Goal: Navigation & Orientation: Understand site structure

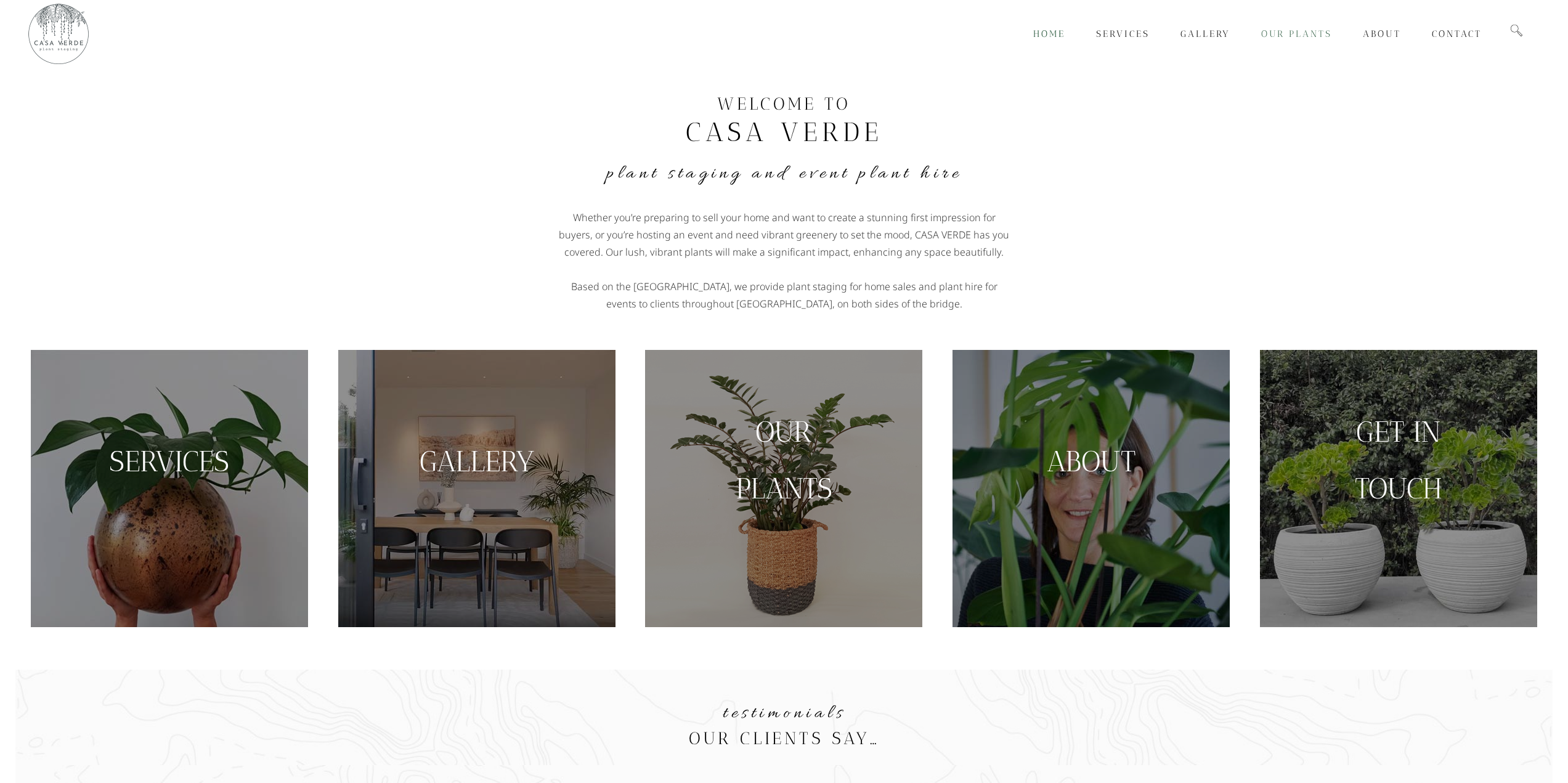
click at [1284, 29] on span "Our Plants" at bounding box center [1297, 34] width 71 height 11
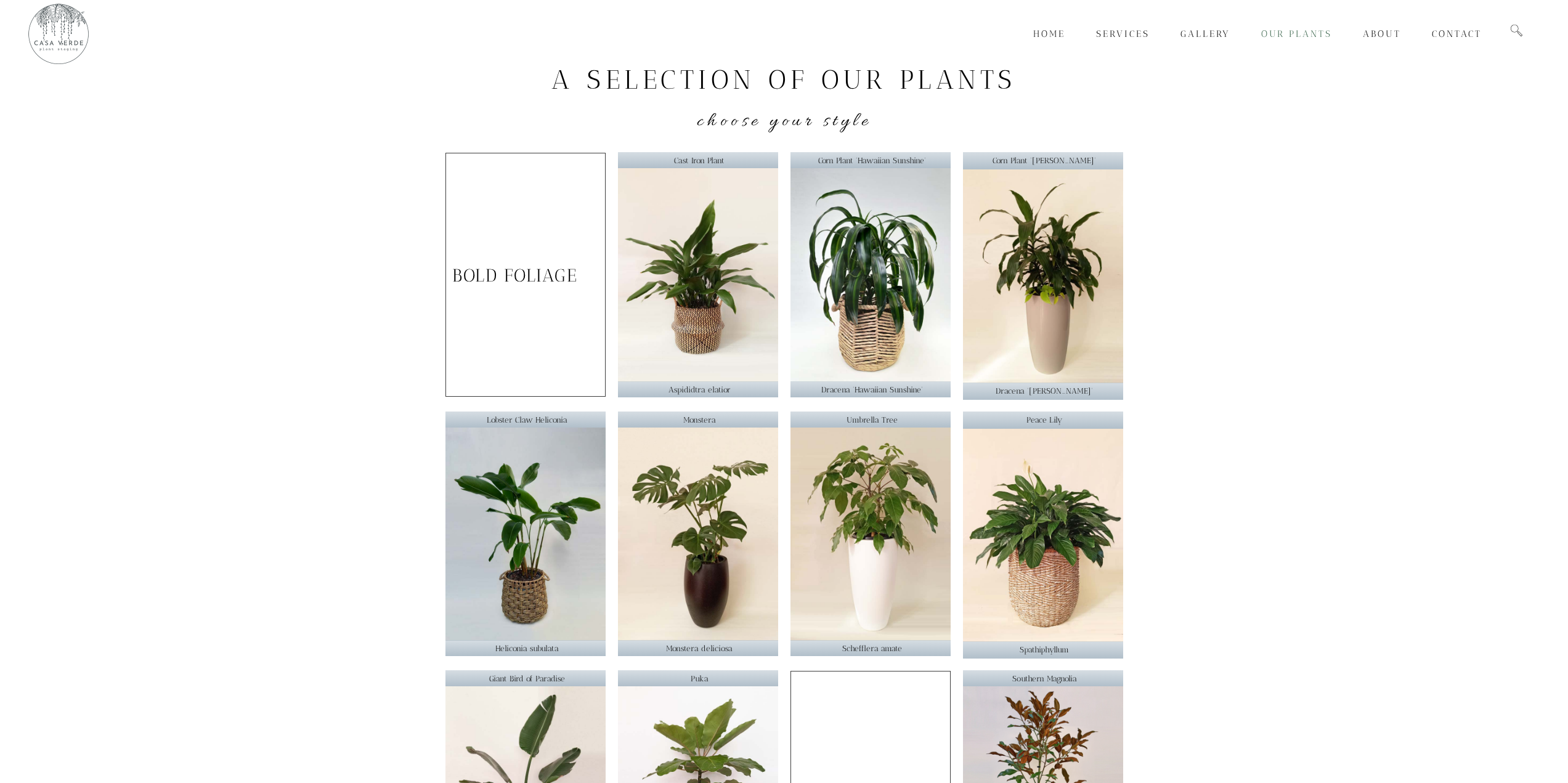
drag, startPoint x: 1239, startPoint y: 566, endPoint x: 1268, endPoint y: 24, distance: 542.8
click at [1139, 35] on span "Services" at bounding box center [1123, 34] width 54 height 11
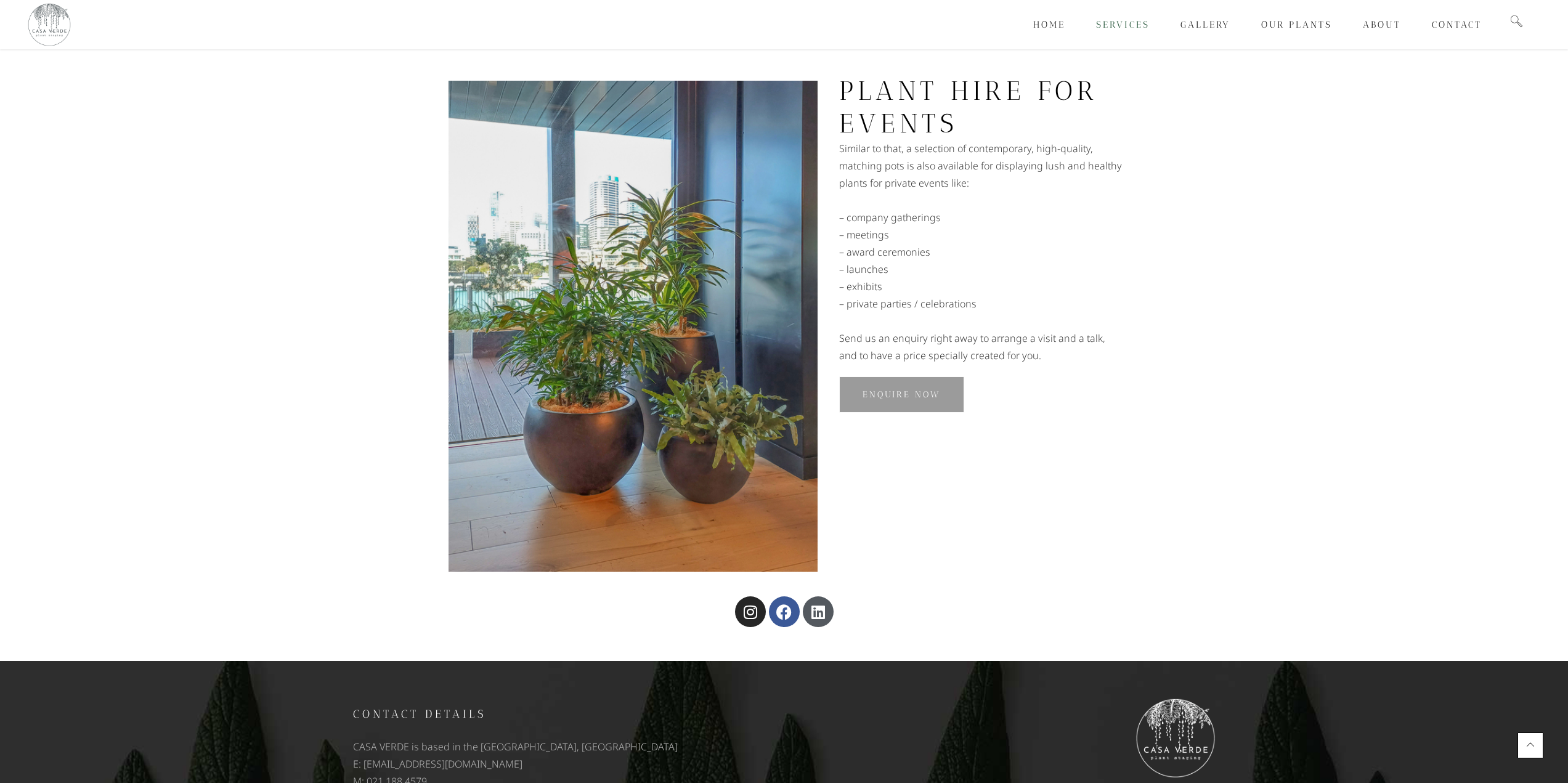
scroll to position [936, 0]
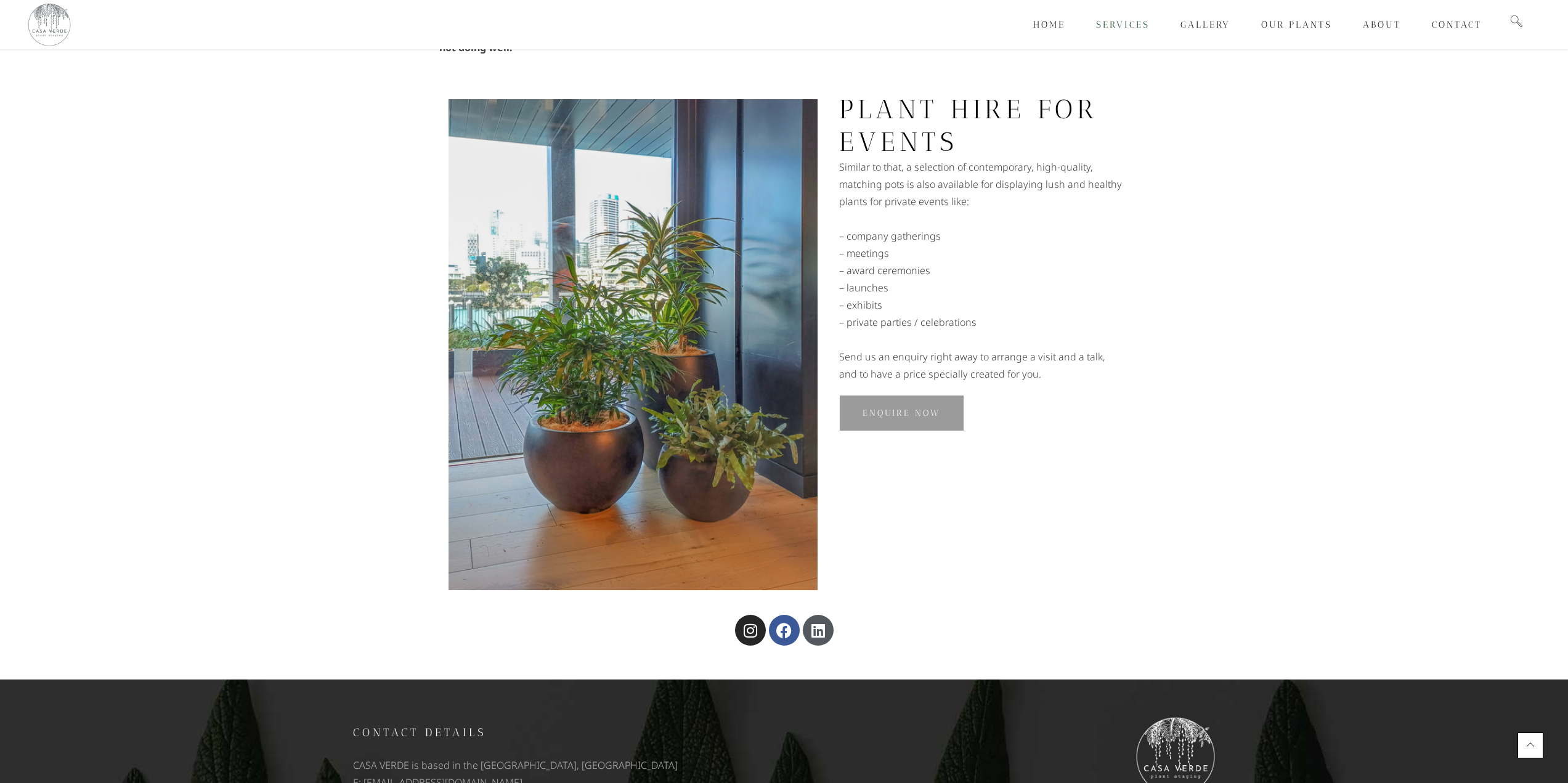
drag, startPoint x: 1067, startPoint y: 476, endPoint x: 1072, endPoint y: 439, distance: 37.3
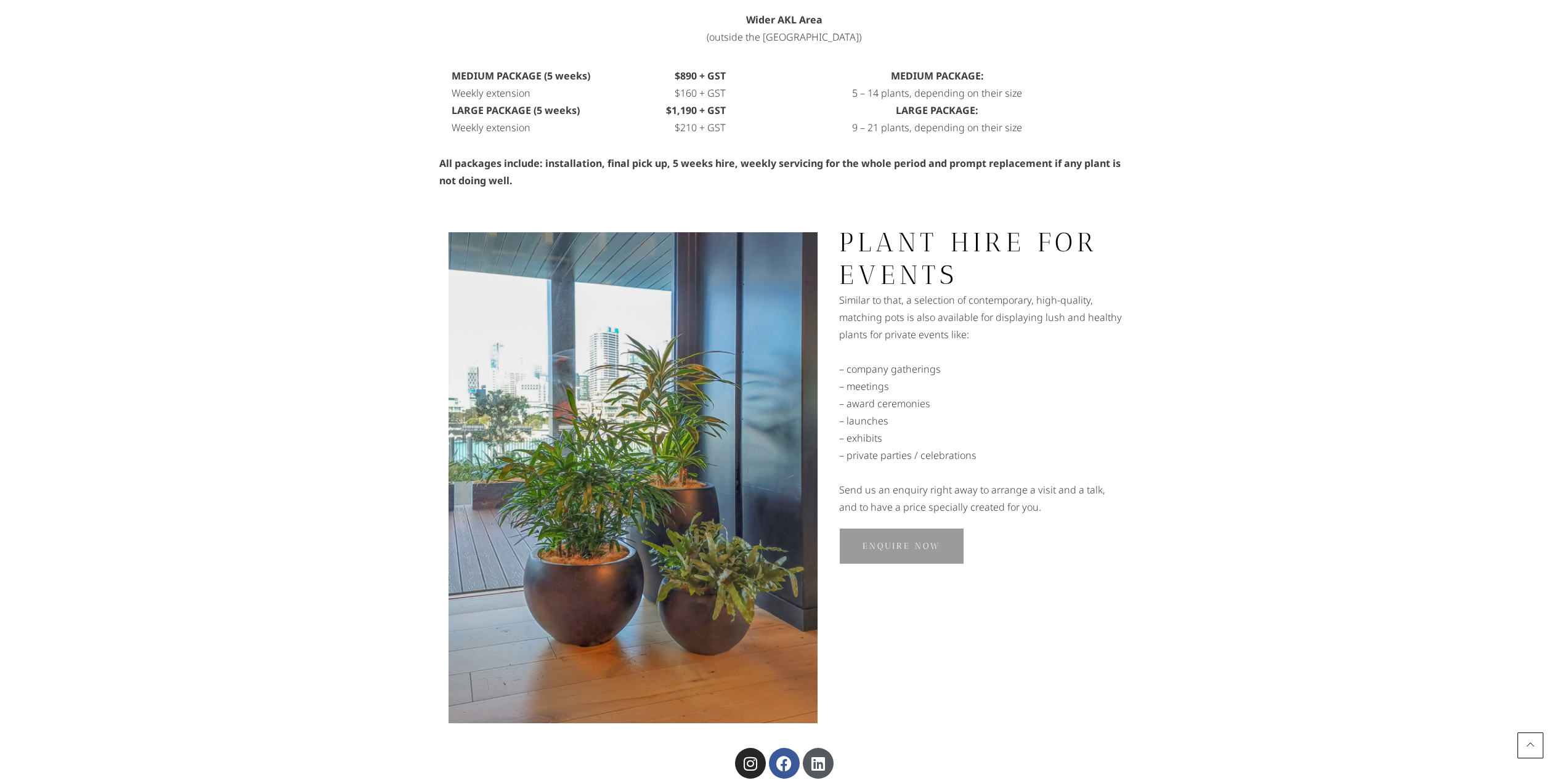
click at [1079, 450] on div "PLANT HIRE FOR EVENTS Similar to that, a selection of contemporary, high-qualit…" at bounding box center [982, 371] width 286 height 290
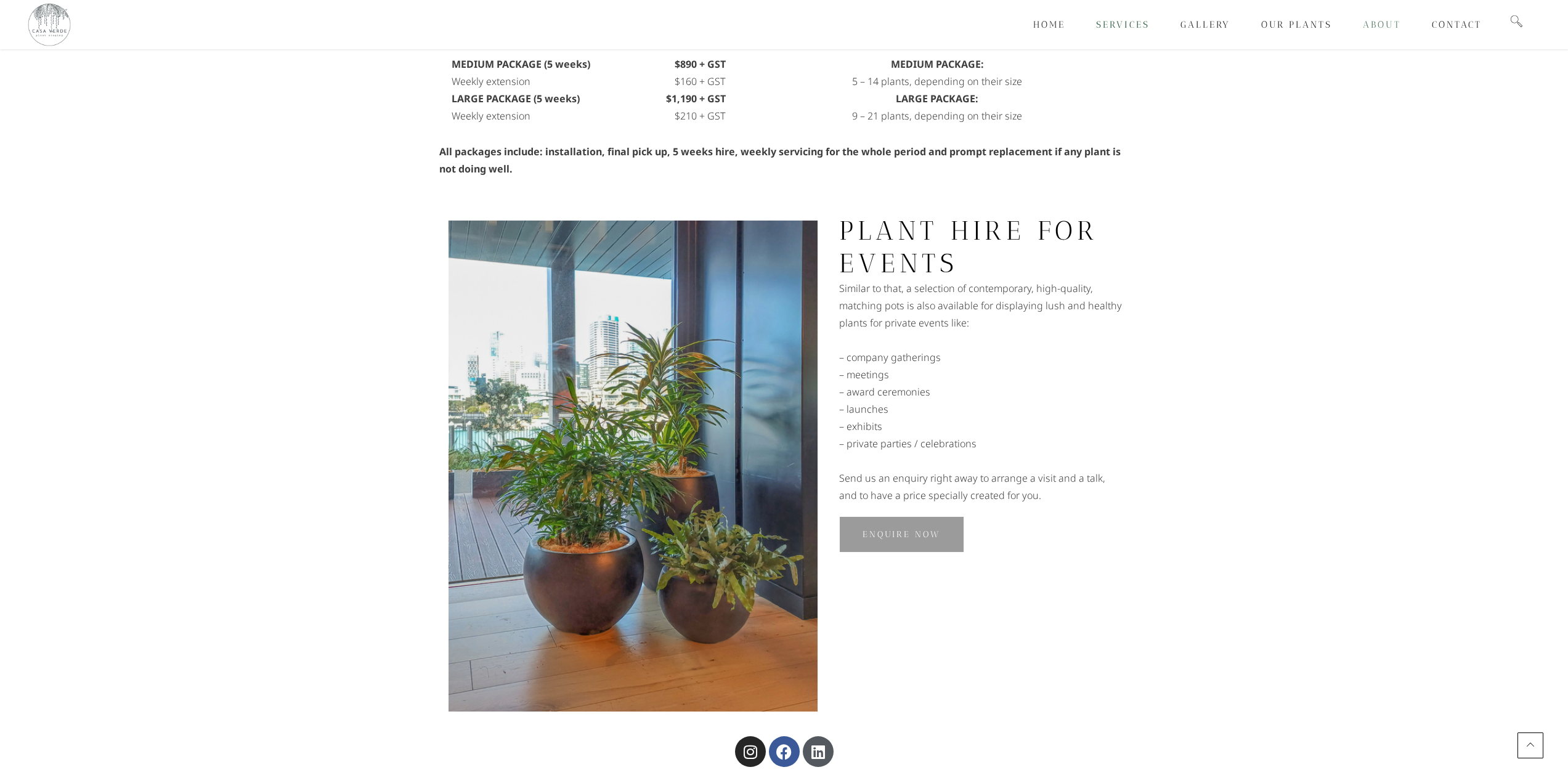
click at [1355, 27] on link "About" at bounding box center [1382, 25] width 69 height 49
click at [1359, 27] on link "About" at bounding box center [1382, 25] width 69 height 49
